Goal: Transaction & Acquisition: Obtain resource

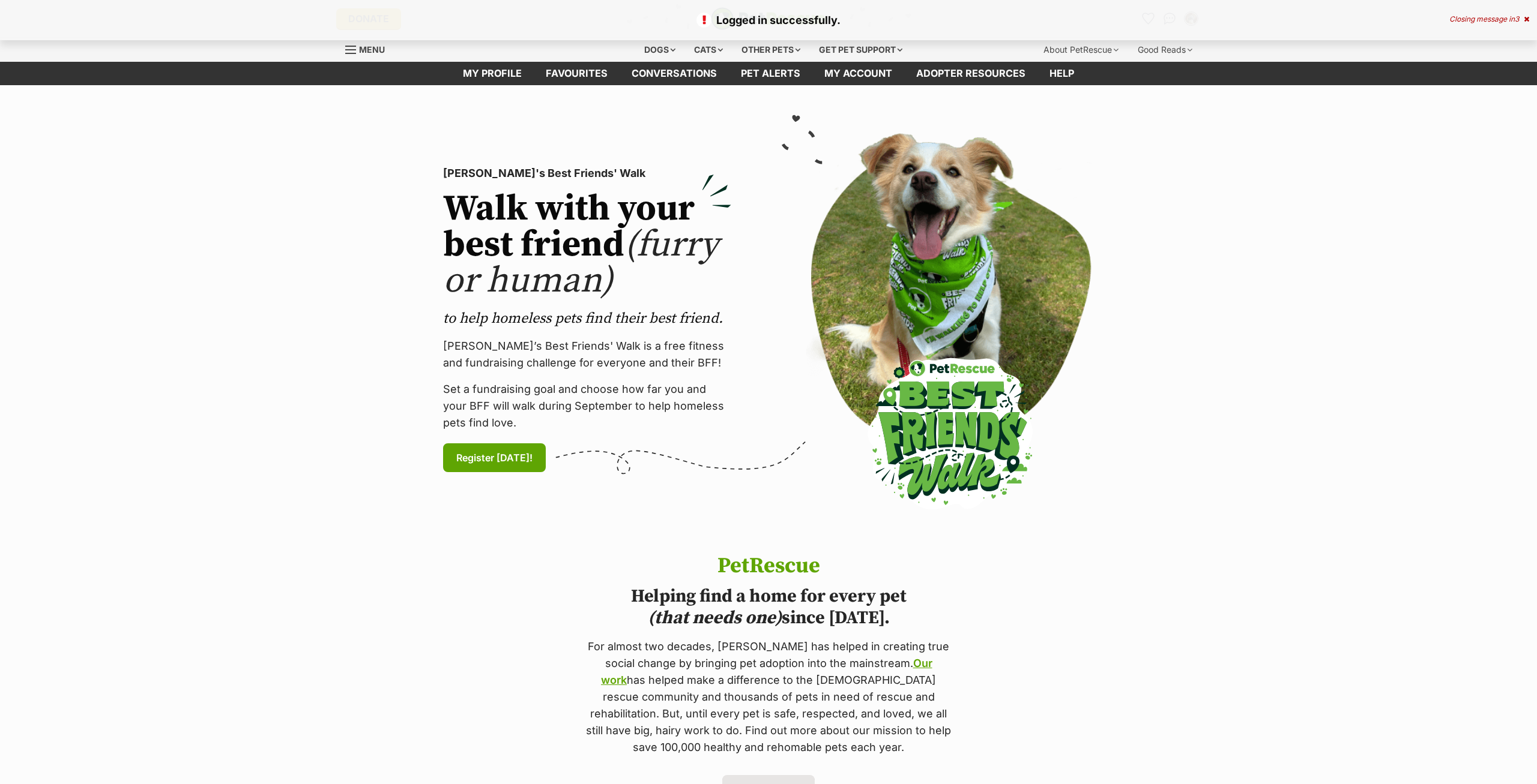
click at [1523, 18] on div "Closing message in 3" at bounding box center [1489, 19] width 80 height 9
click at [1145, 18] on icon "Favourites" at bounding box center [1147, 18] width 14 height 14
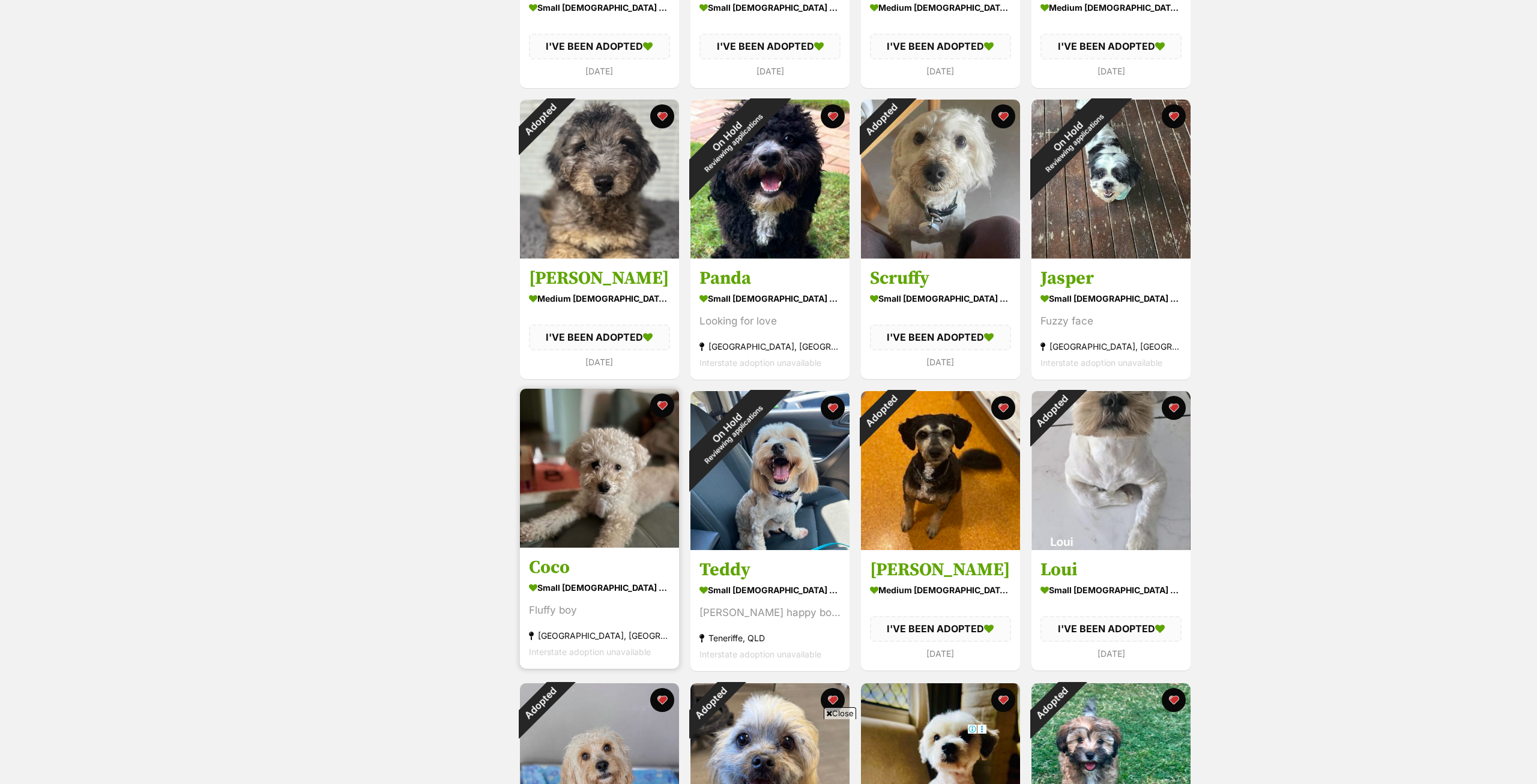
click at [605, 462] on img at bounding box center [599, 468] width 159 height 159
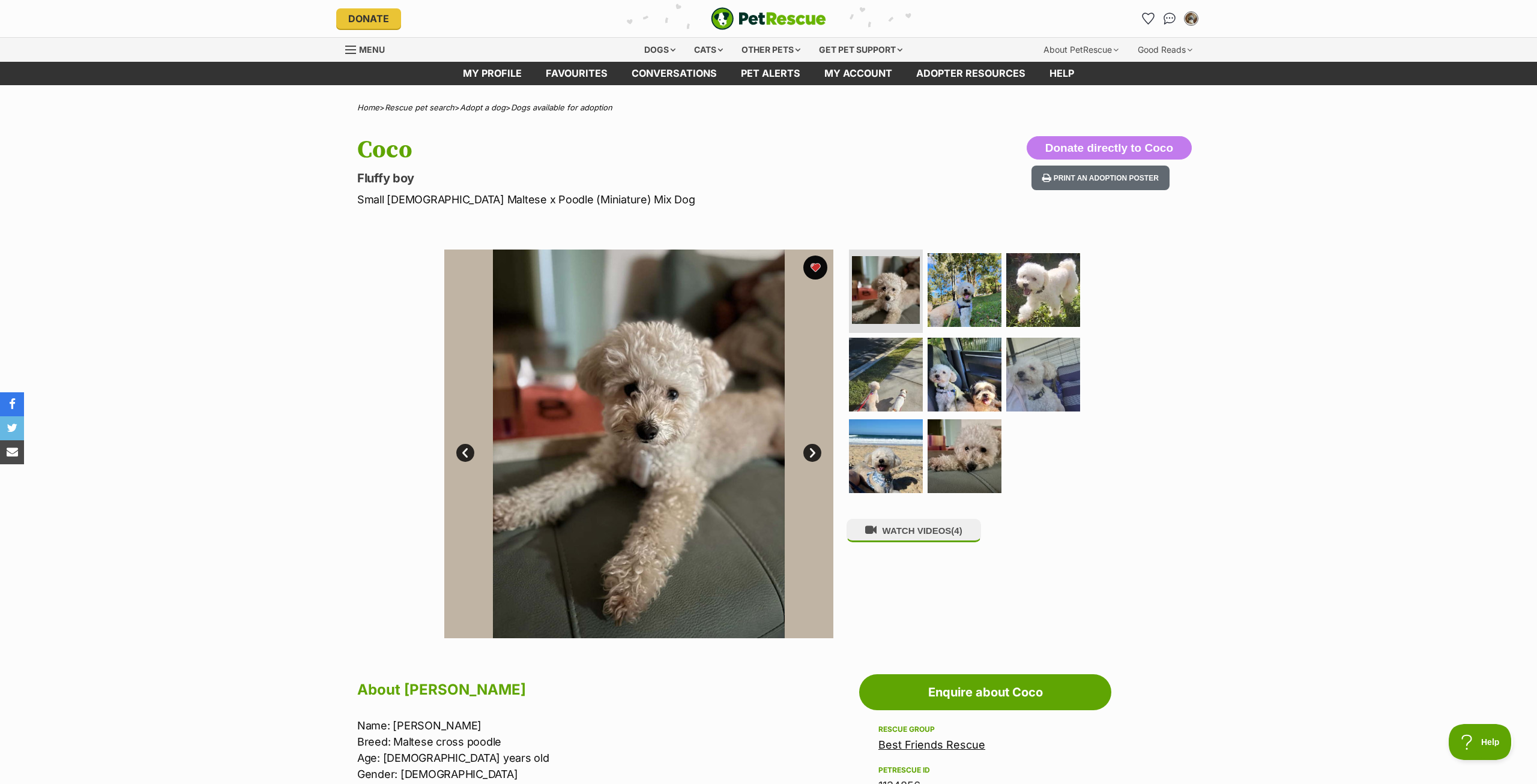
click at [809, 446] on link "Next" at bounding box center [811, 452] width 18 height 18
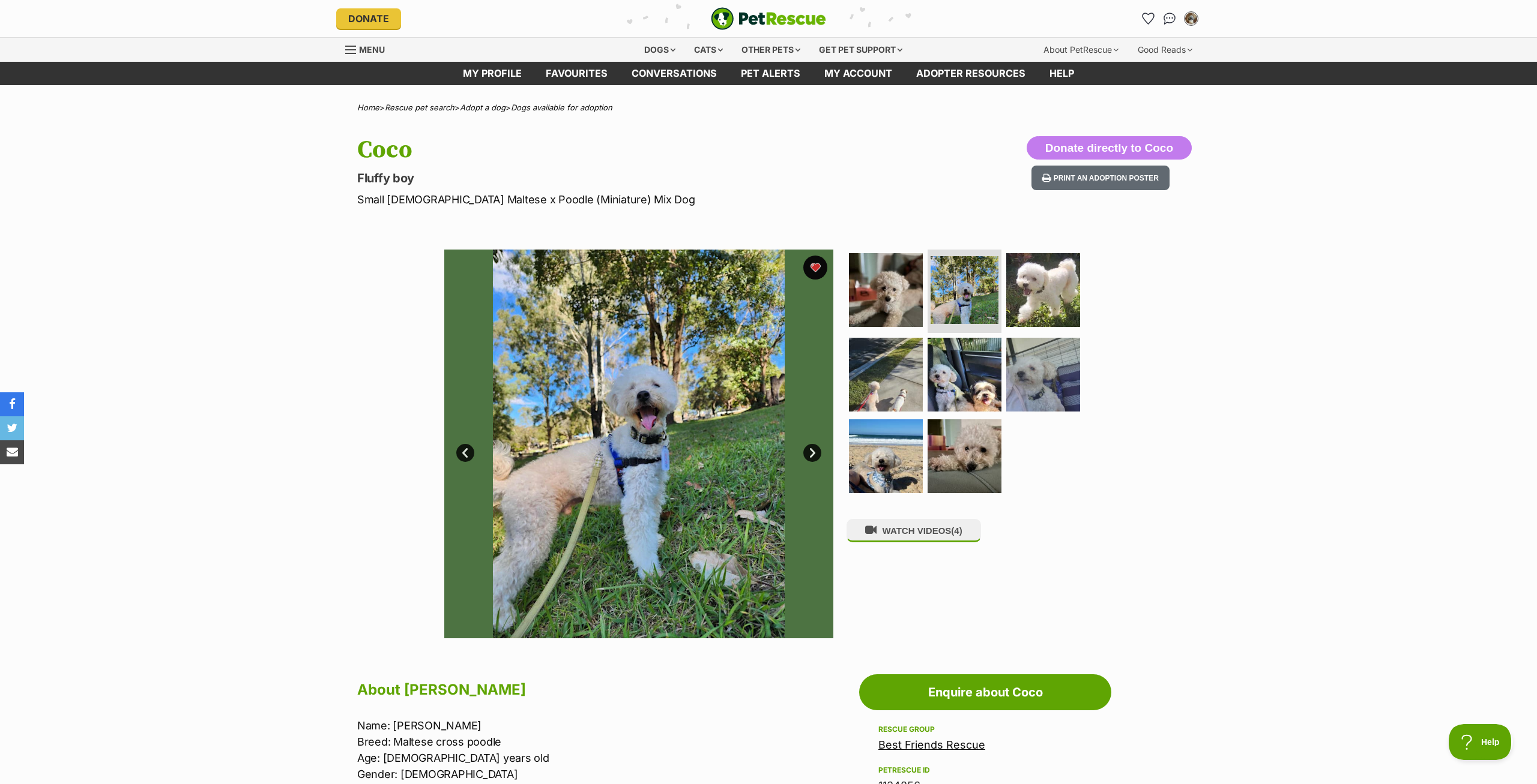
click at [809, 446] on link "Next" at bounding box center [811, 452] width 18 height 18
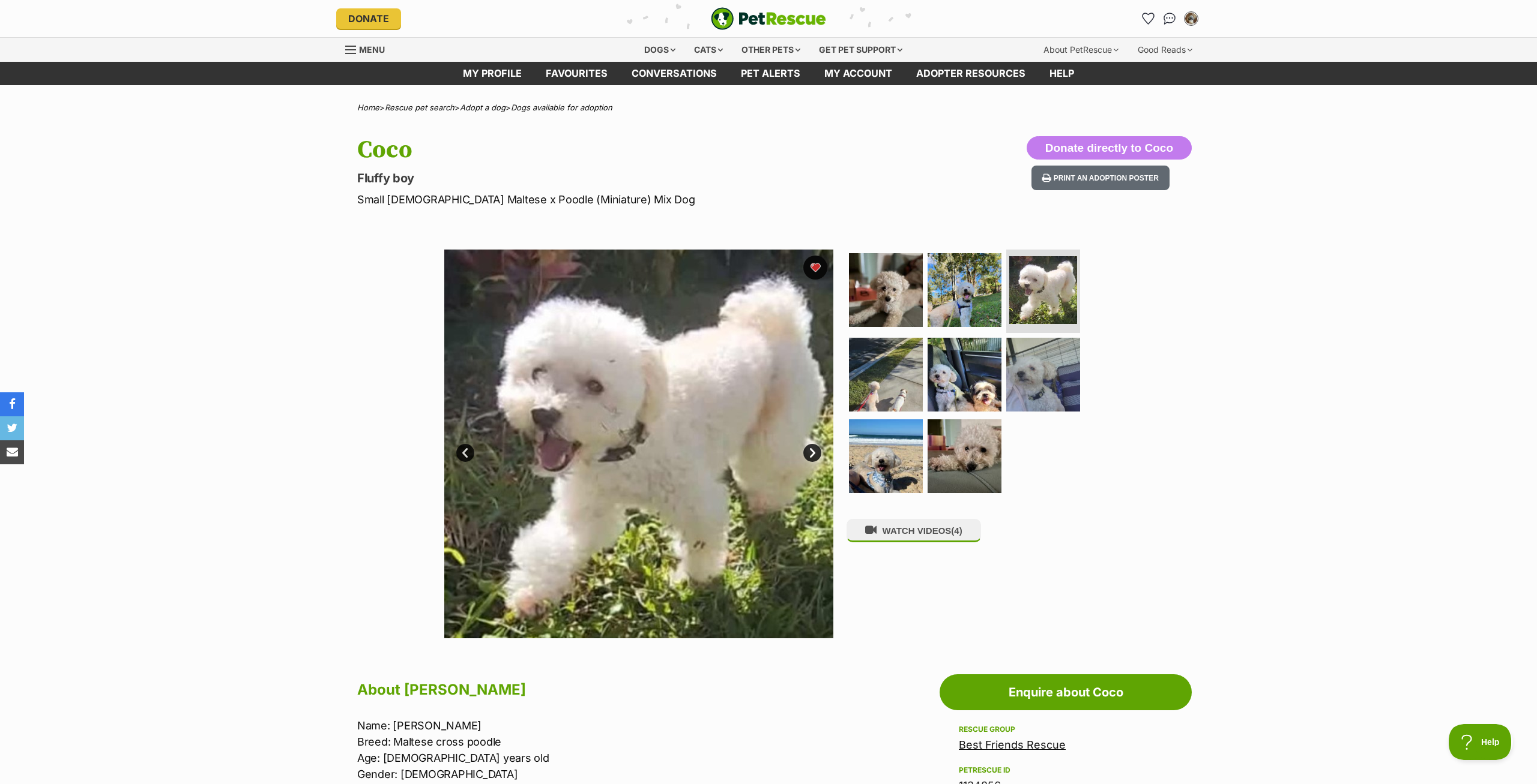
click at [809, 446] on link "Next" at bounding box center [811, 452] width 18 height 18
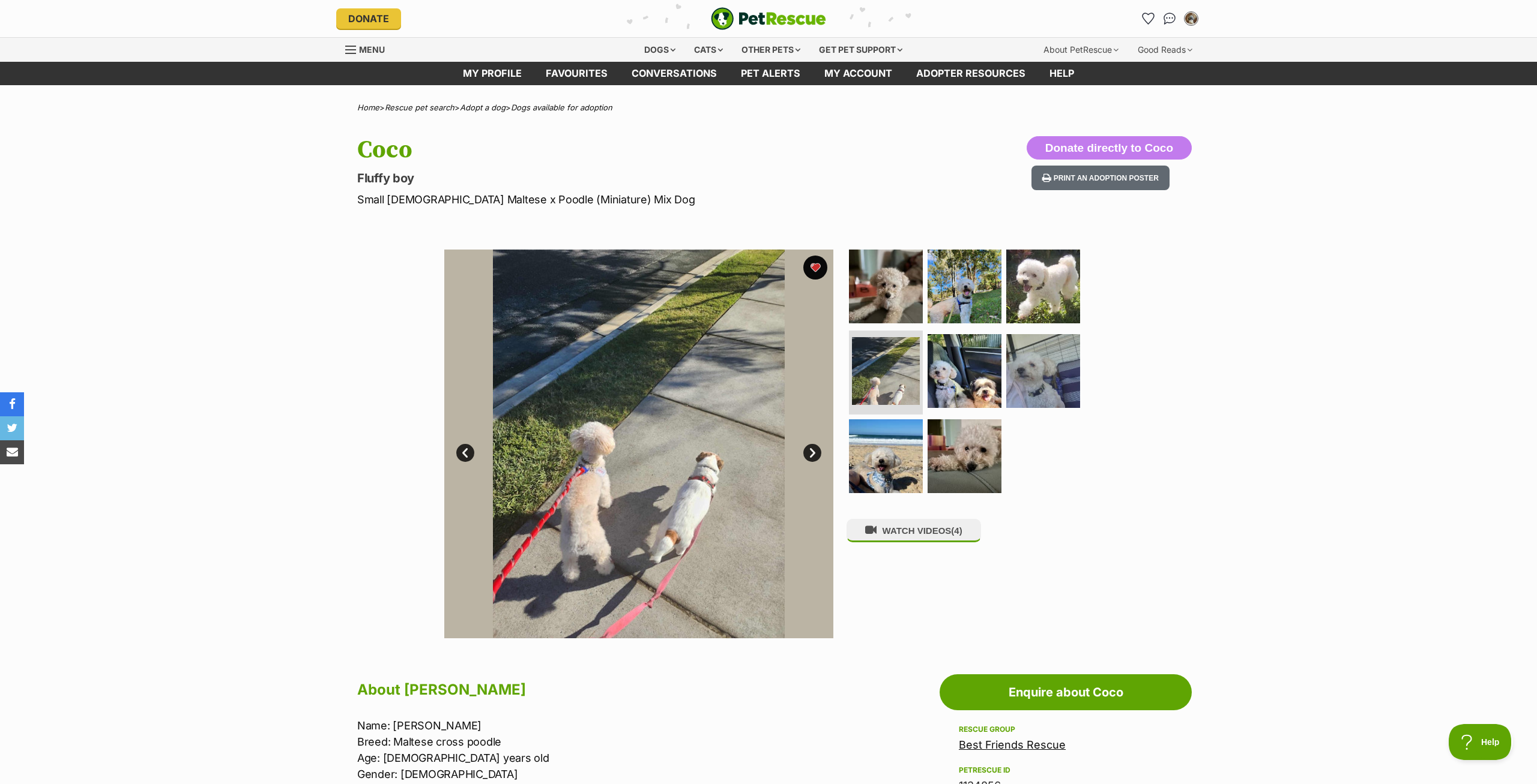
click at [809, 446] on link "Next" at bounding box center [811, 452] width 18 height 18
